Goal: Task Accomplishment & Management: Use online tool/utility

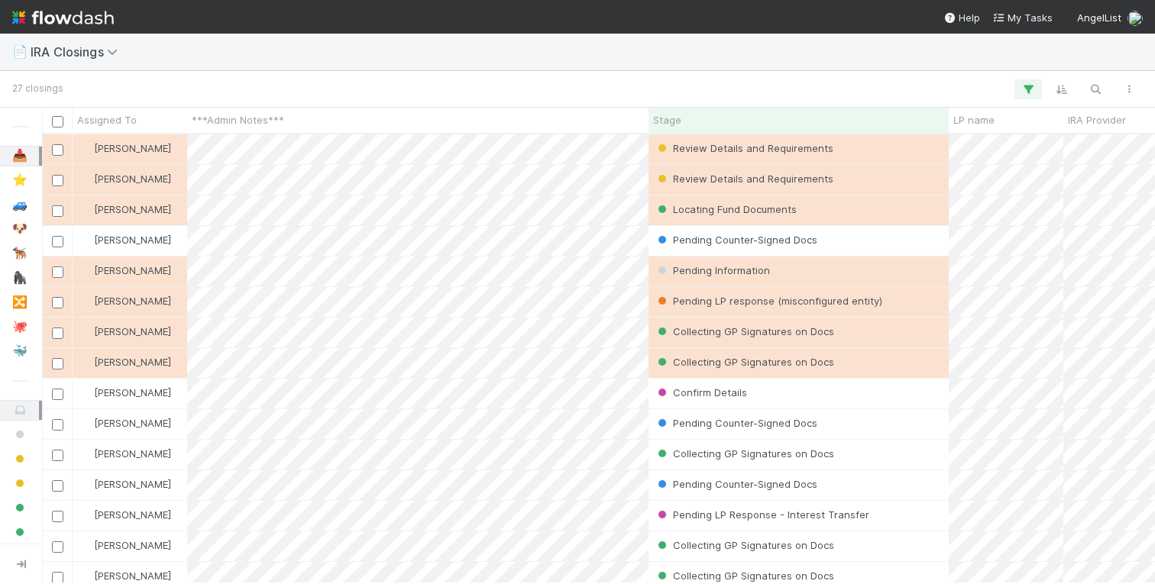
scroll to position [449, 1113]
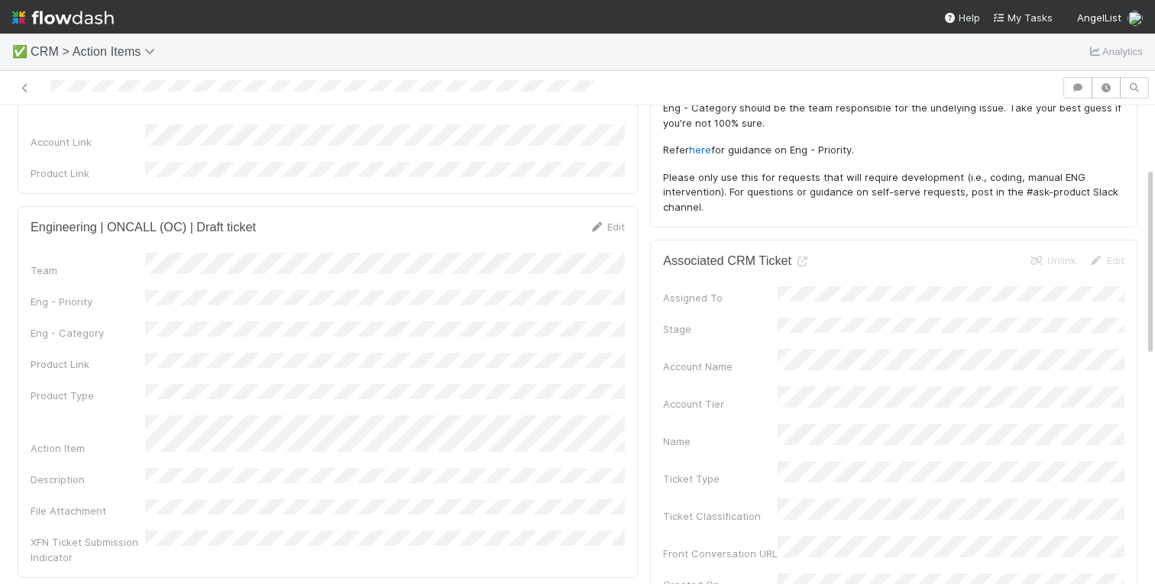
scroll to position [157, 0]
click at [606, 228] on form "Engineering | ONCALL (OC) | Draft ticket Edit Team Eng - Priority Eng - Categor…" at bounding box center [328, 393] width 594 height 346
click at [606, 221] on link "Edit" at bounding box center [607, 227] width 36 height 12
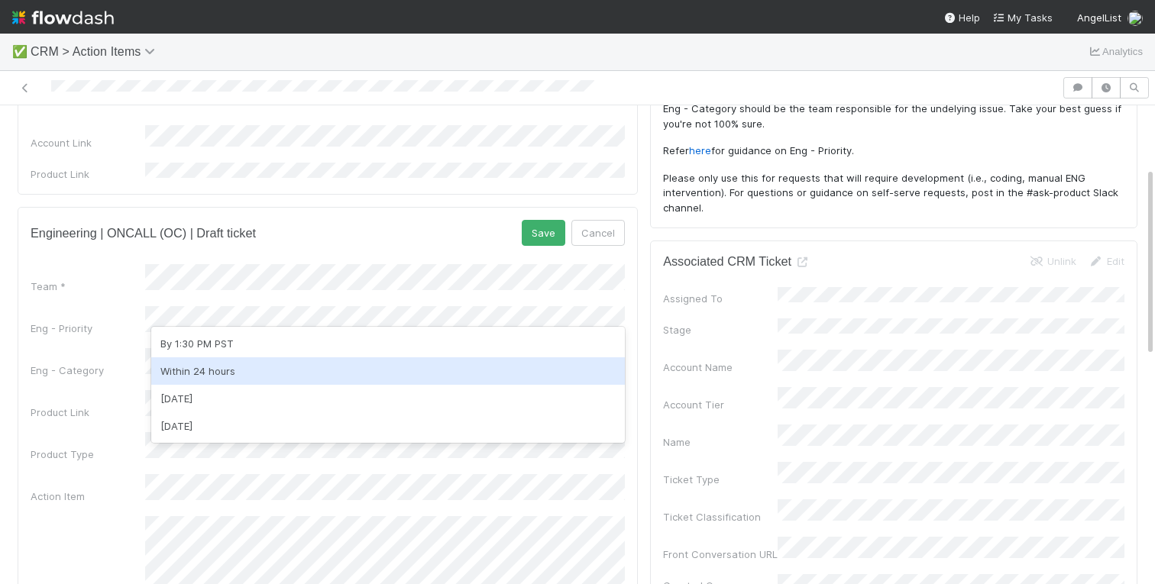
click at [195, 369] on div "Within 24 hours" at bounding box center [387, 370] width 473 height 27
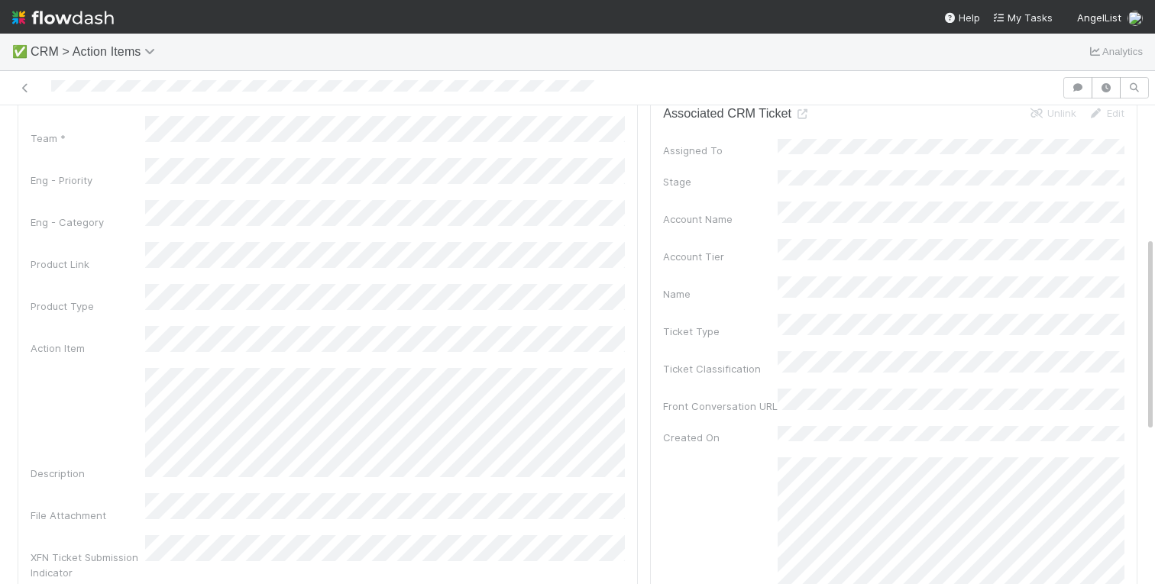
scroll to position [323, 0]
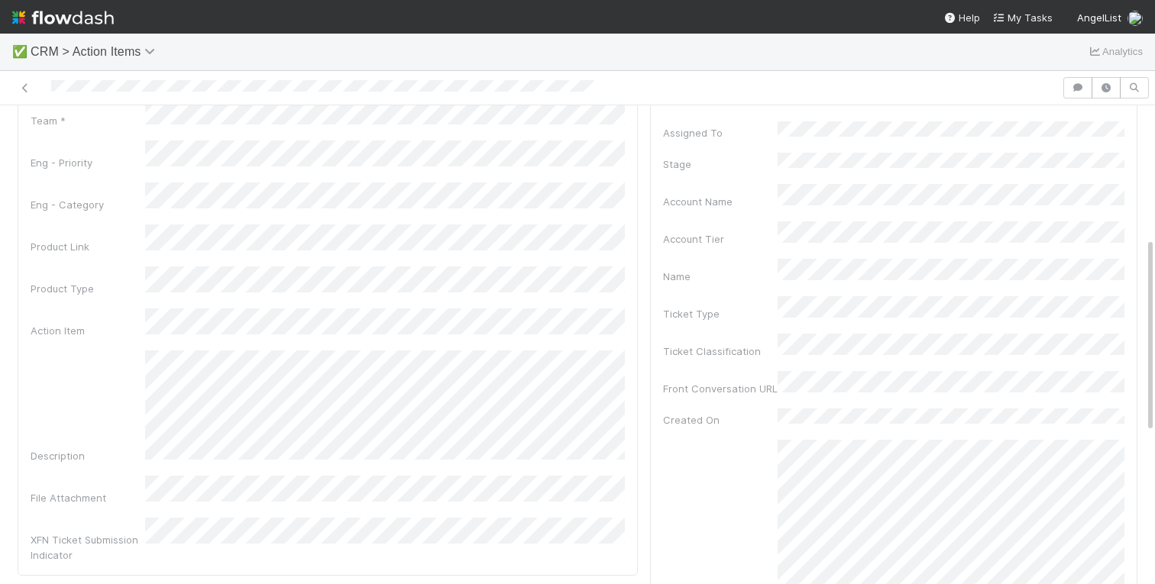
click at [186, 165] on div "Team * Eng - Priority Eng - Category Product Link Product Type Action Item Desc…" at bounding box center [328, 331] width 594 height 464
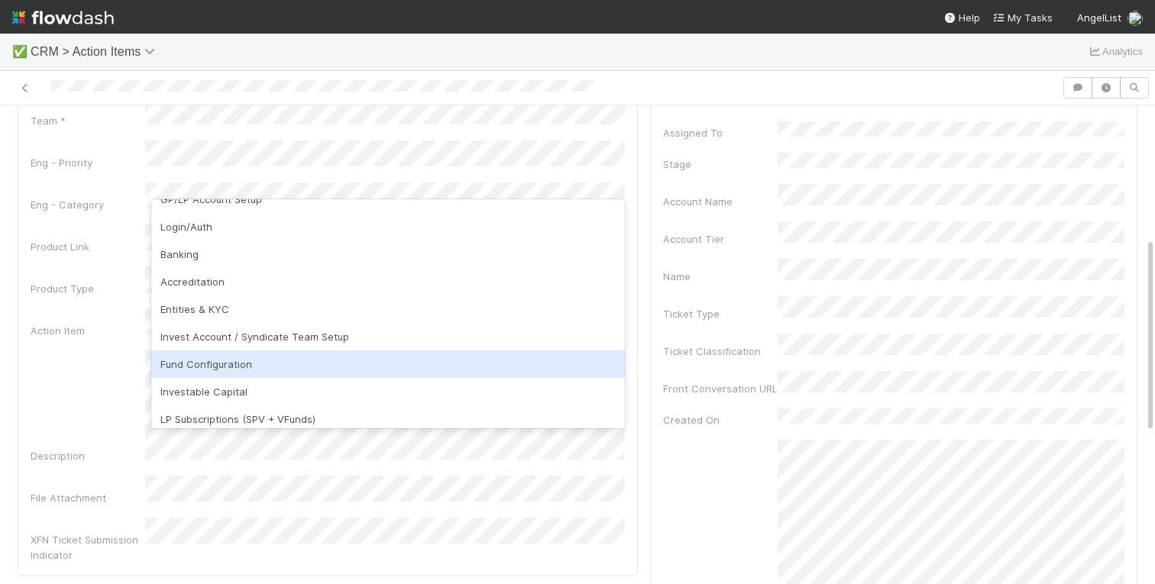
scroll to position [0, 0]
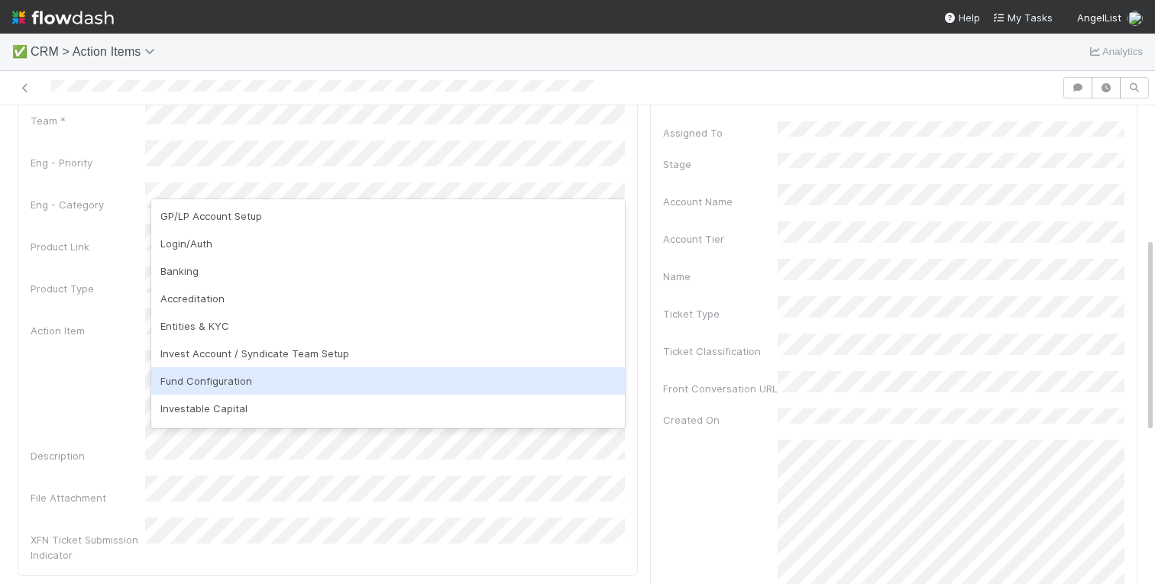
click at [273, 380] on div "Fund Configuration" at bounding box center [387, 380] width 473 height 27
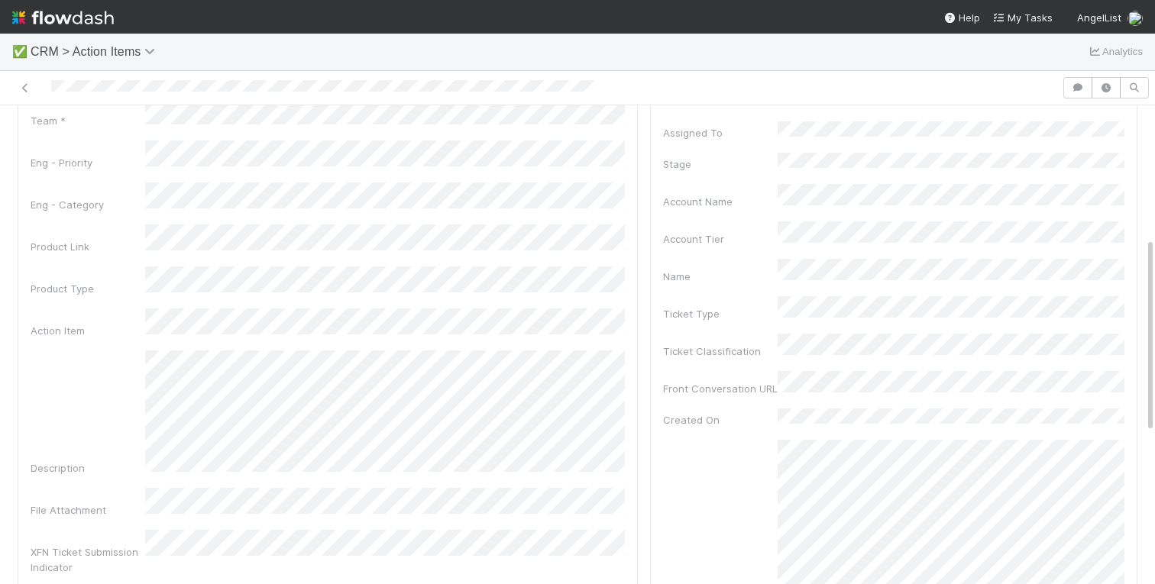
click at [211, 270] on div "Team * Eng - Priority Eng - Category Product Link Product Type Action Item Desc…" at bounding box center [328, 337] width 594 height 477
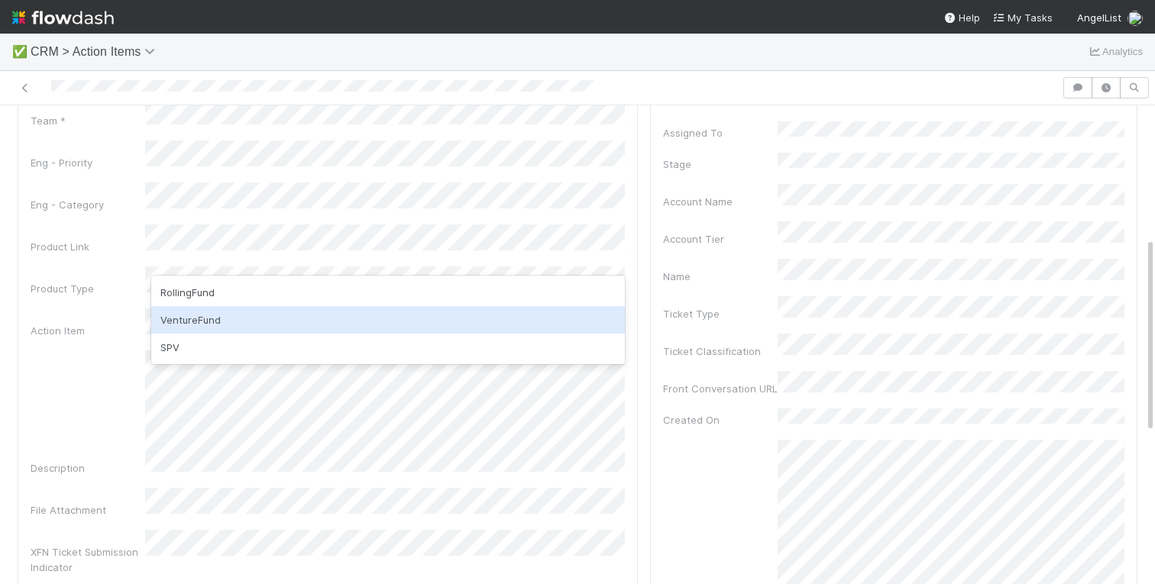
click at [202, 315] on div "VentureFund" at bounding box center [387, 319] width 473 height 27
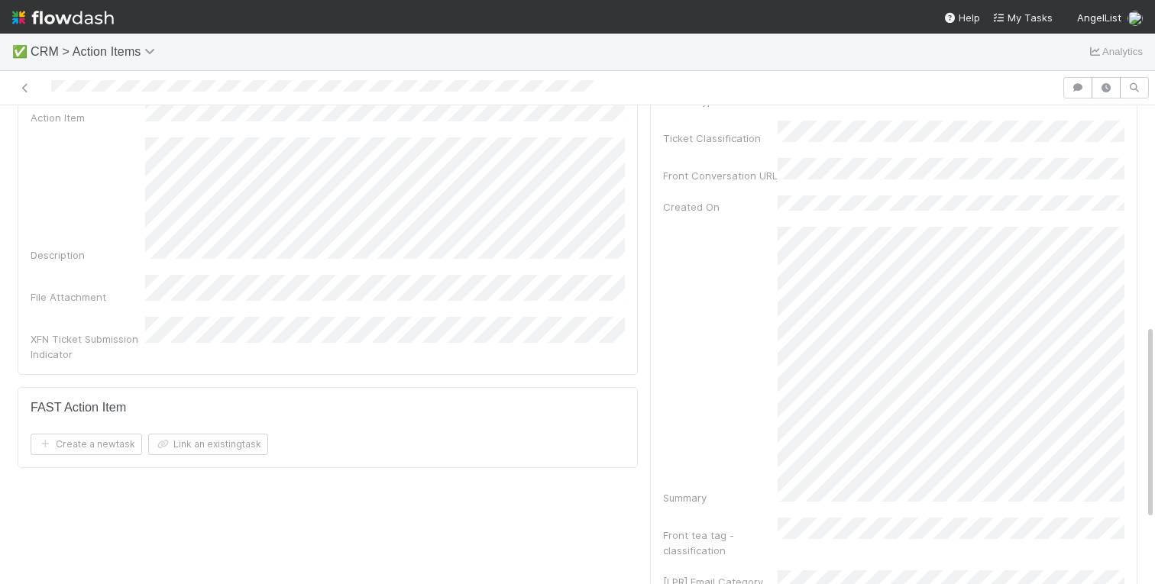
click at [304, 536] on div "Before you continue -- add product link (FC or RFund admin) to automatically po…" at bounding box center [327, 133] width 632 height 1039
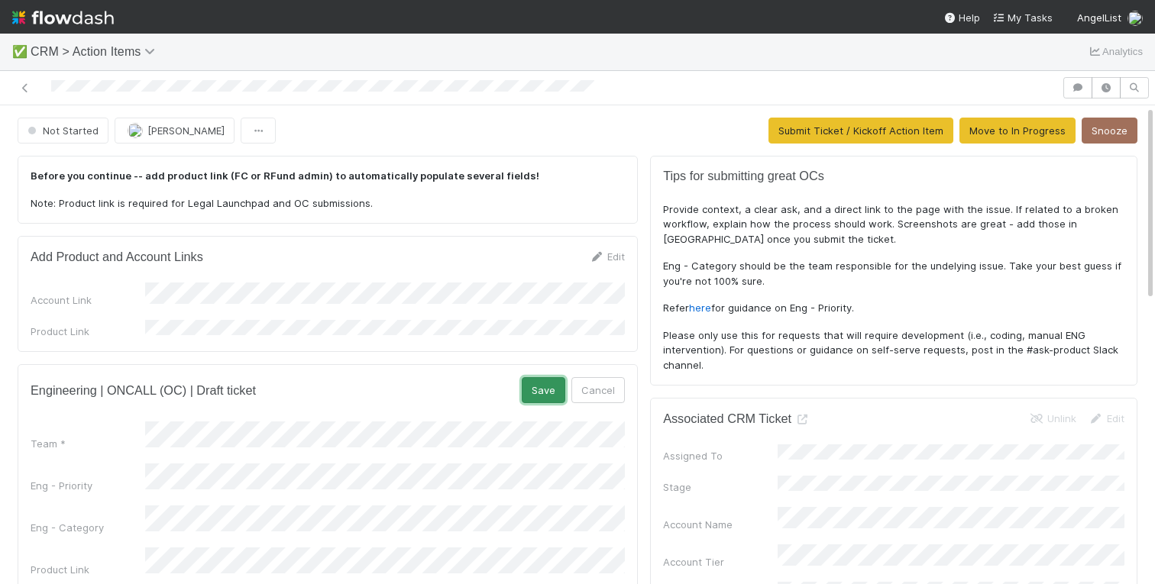
click at [546, 384] on button "Save" at bounding box center [544, 390] width 44 height 26
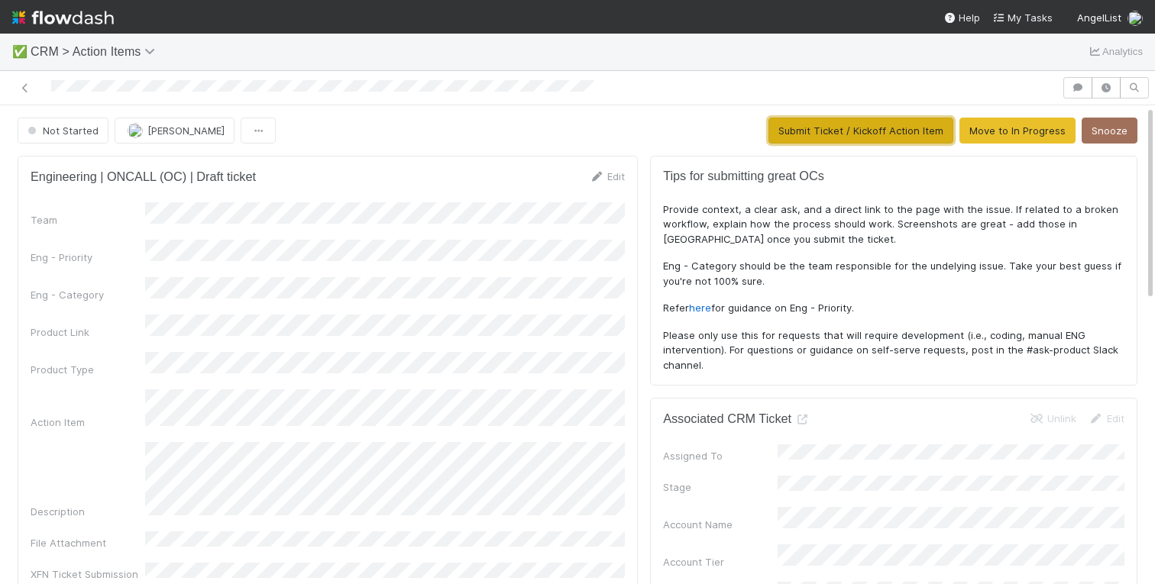
click at [884, 133] on button "Submit Ticket / Kickoff Action Item" at bounding box center [860, 131] width 185 height 26
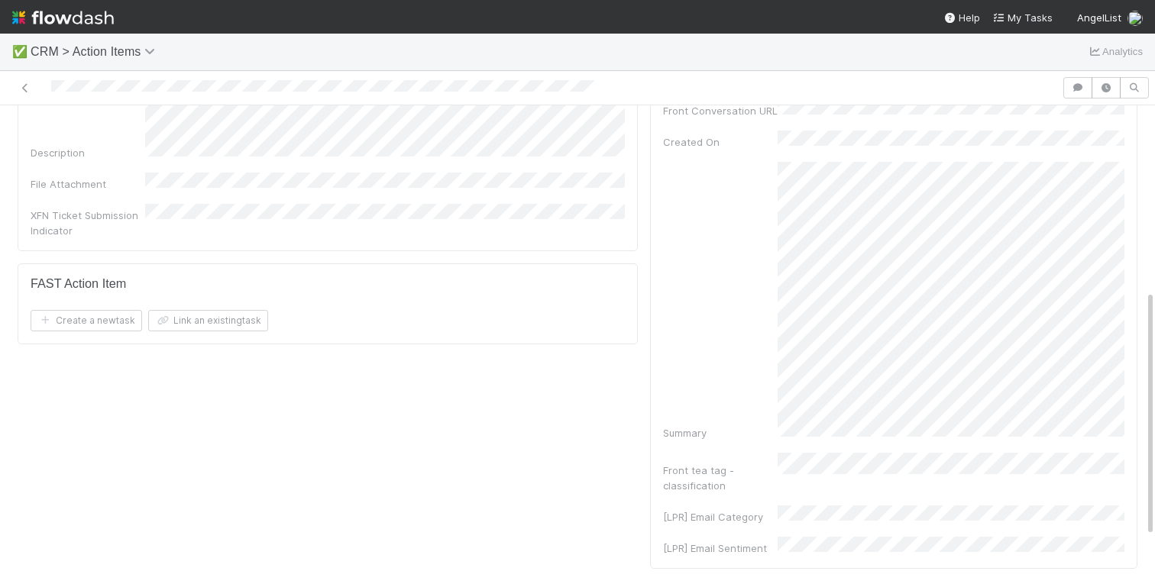
scroll to position [451, 0]
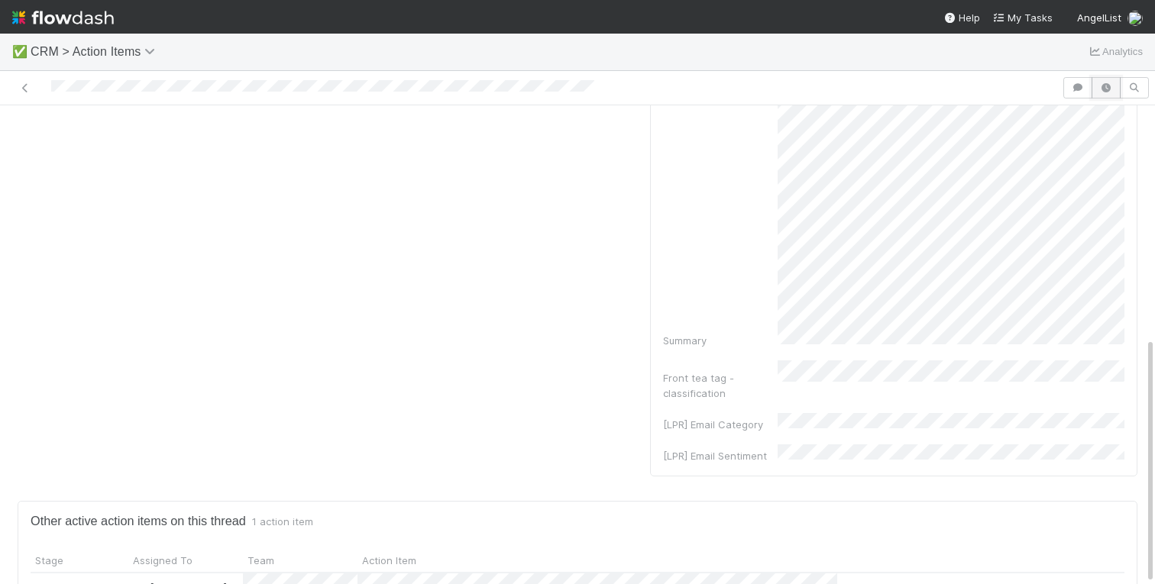
click at [1104, 88] on icon "button" at bounding box center [1105, 87] width 15 height 9
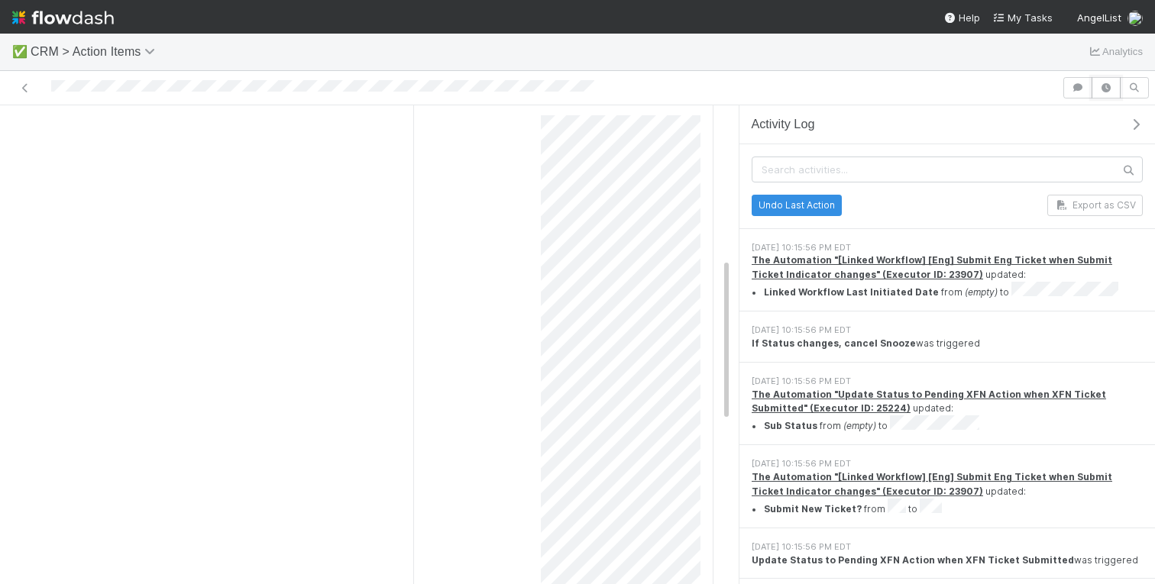
scroll to position [0, 0]
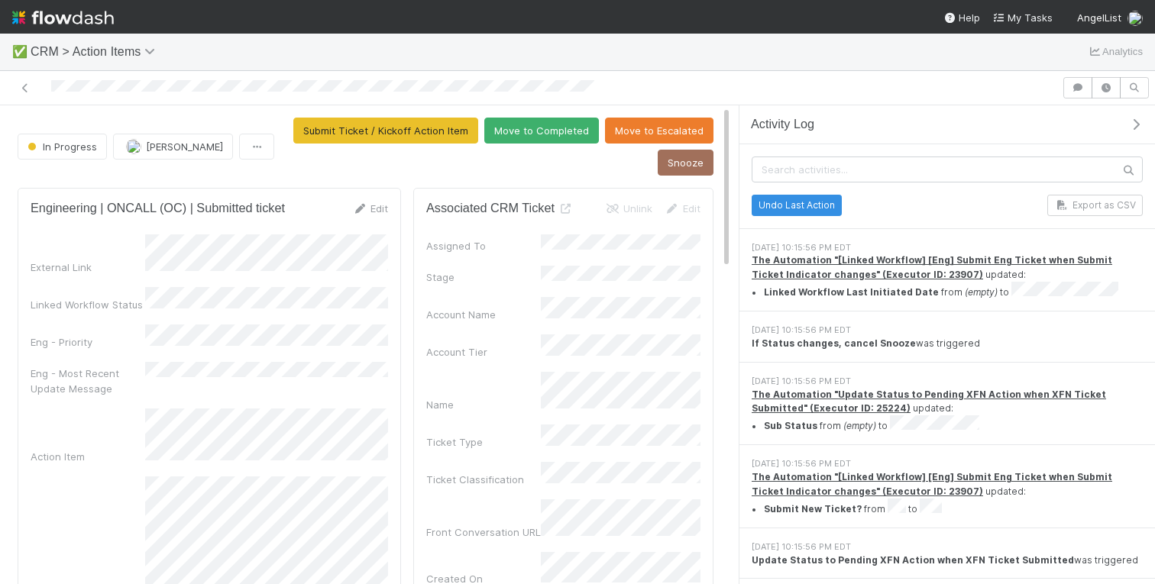
click at [1139, 128] on icon "button" at bounding box center [1135, 124] width 15 height 12
